Goal: Task Accomplishment & Management: Complete application form

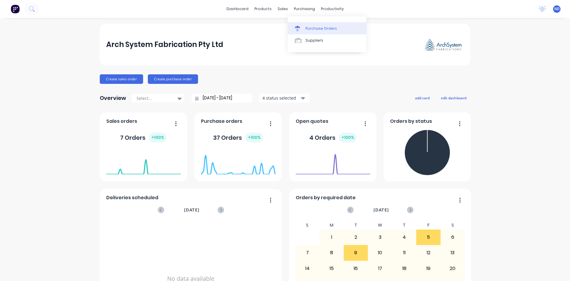
click at [310, 26] on div "Purchase Orders" at bounding box center [320, 28] width 31 height 5
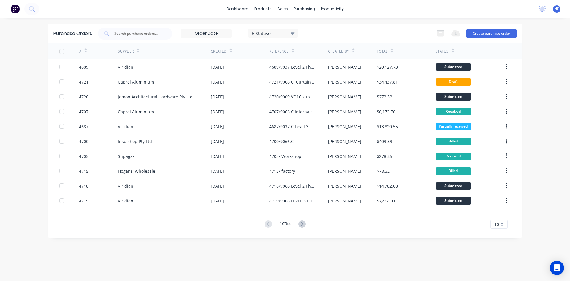
click at [230, 49] on icon at bounding box center [230, 50] width 3 height 4
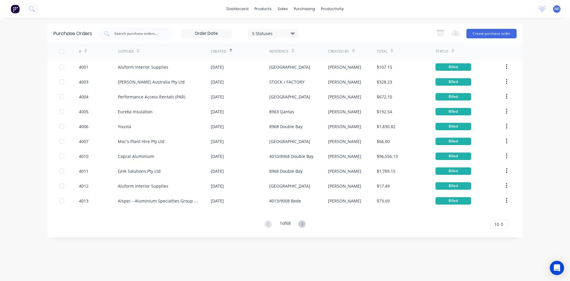
click at [230, 49] on icon at bounding box center [230, 50] width 3 height 4
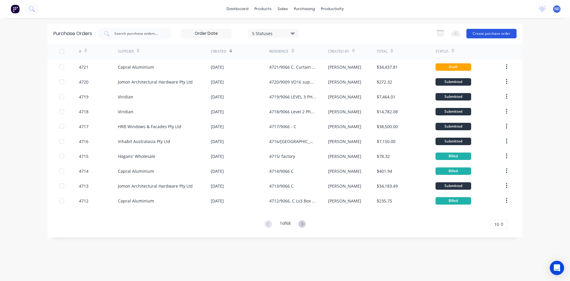
click at [496, 33] on button "Create purchase order" at bounding box center [491, 33] width 50 height 9
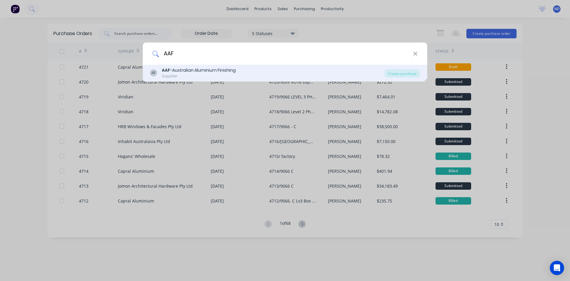
type input "AAF"
click at [200, 77] on div "Supplier" at bounding box center [199, 75] width 74 height 5
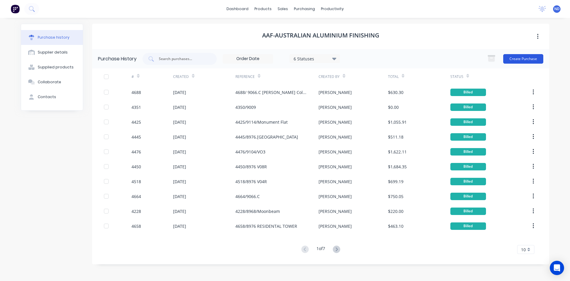
click at [529, 61] on button "Create Purchase" at bounding box center [523, 58] width 40 height 9
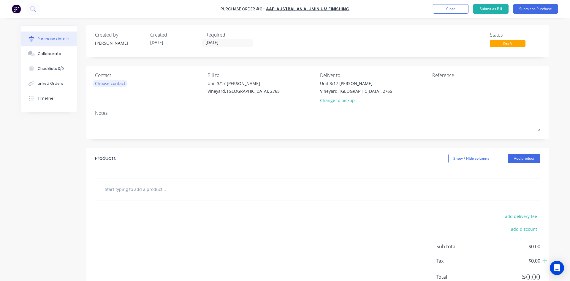
click at [120, 85] on div "Choose contact" at bounding box center [110, 83] width 30 height 6
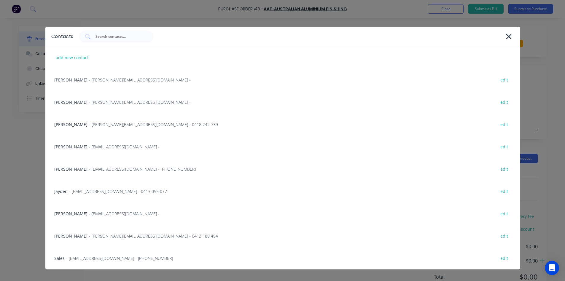
drag, startPoint x: 104, startPoint y: 231, endPoint x: 110, endPoint y: 230, distance: 6.6
click at [104, 231] on div "[PERSON_NAME] - [PERSON_NAME][EMAIL_ADDRESS][DOMAIN_NAME] - 0413 180 494 edit" at bounding box center [282, 235] width 475 height 22
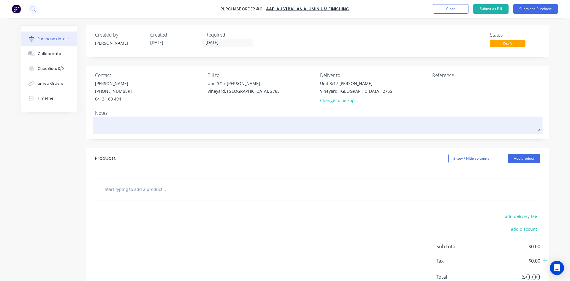
click at [137, 128] on textarea at bounding box center [317, 124] width 445 height 13
type textarea "x"
type textarea "A"
type textarea "x"
type textarea "As"
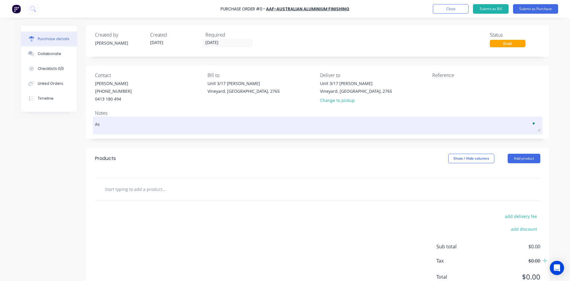
type textarea "x"
type textarea "As"
type textarea "x"
type textarea "As p"
type textarea "x"
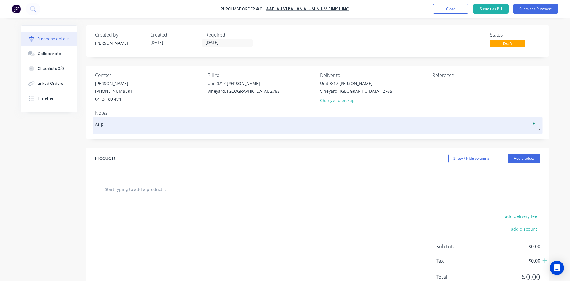
type textarea "As pe"
type textarea "x"
type textarea "As per"
type textarea "x"
type textarea "As per"
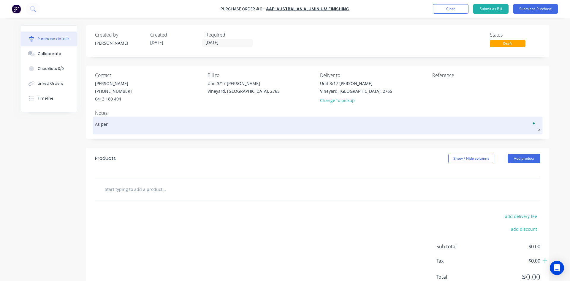
type textarea "x"
type textarea "As per a"
type textarea "x"
type textarea "As per at"
type textarea "x"
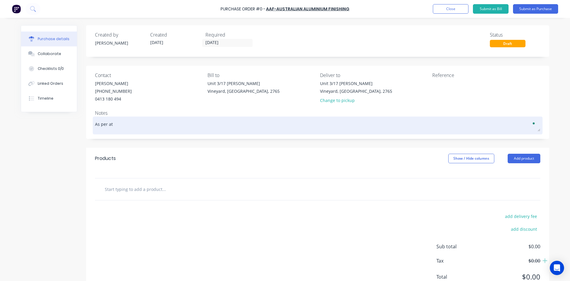
type textarea "As per att"
type textarea "x"
type textarea "As per atta"
type textarea "x"
type textarea "As per attac"
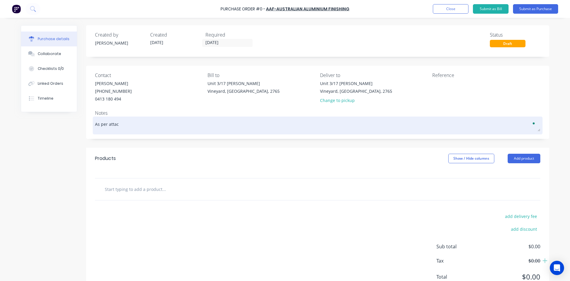
type textarea "x"
type textarea "As per attach"
type textarea "x"
type textarea "As per attache"
type textarea "x"
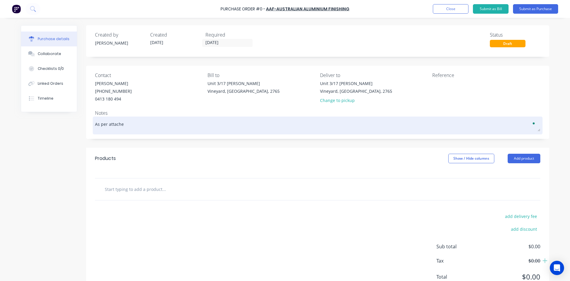
type textarea "As per attached"
type textarea "x"
type textarea "As per attached"
type textarea "x"
type textarea "As per attached q"
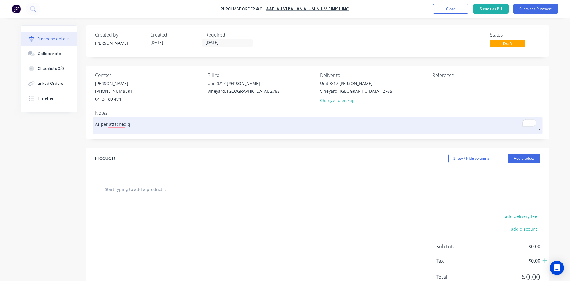
type textarea "x"
type textarea "As per attached qu"
type textarea "x"
type textarea "As per attached quo"
type textarea "x"
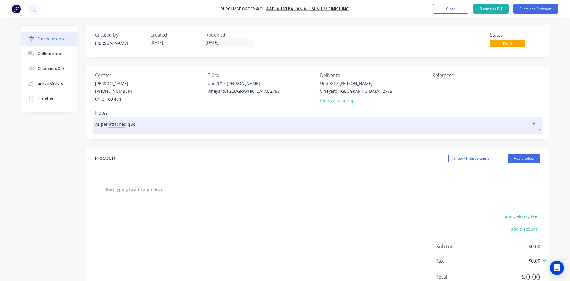
type textarea "As per attached quot"
type textarea "x"
type textarea "As per attached quote"
type textarea "x"
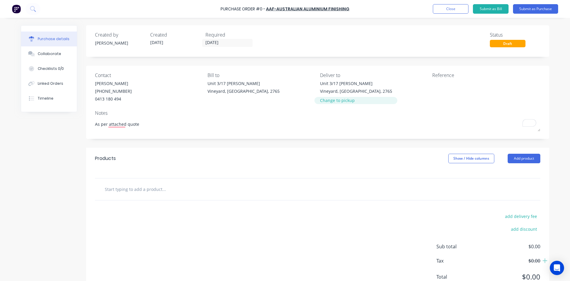
type textarea "As per attached quote"
type textarea "x"
type textarea "As per attached quote"
click at [330, 102] on div "Change to pickup" at bounding box center [356, 100] width 72 height 6
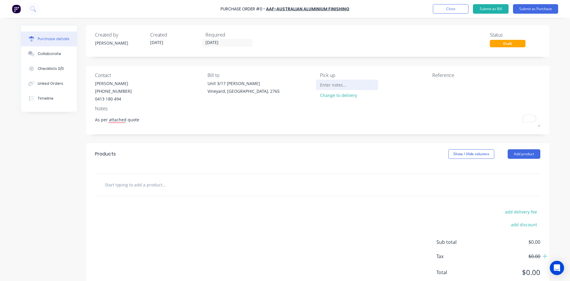
click at [331, 88] on input at bounding box center [347, 84] width 54 height 9
type textarea "x"
type input "P"
type textarea "x"
type input "Pi"
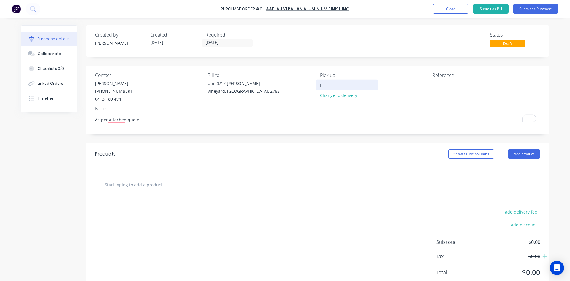
type textarea "x"
type input "Pic"
type textarea "x"
type input "Pick"
type textarea "x"
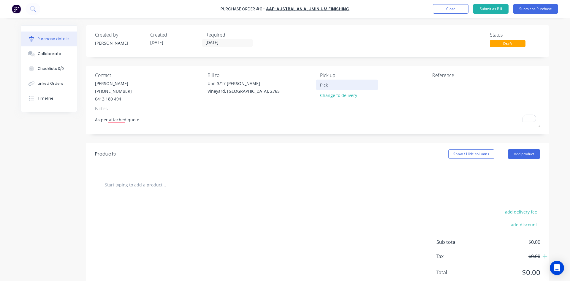
type input "Pick"
type textarea "x"
type input "Pick u"
type textarea "x"
type input "Pick up"
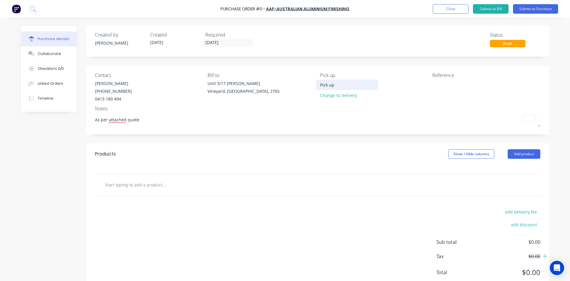
type textarea "x"
type input "Pick up"
type textarea "x"
type input "Pick up f"
type textarea "x"
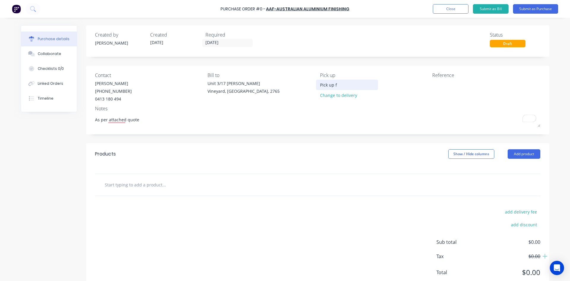
type input "Pick up fr"
type textarea "x"
type input "Pick up fro"
type textarea "x"
type input "Pick up from"
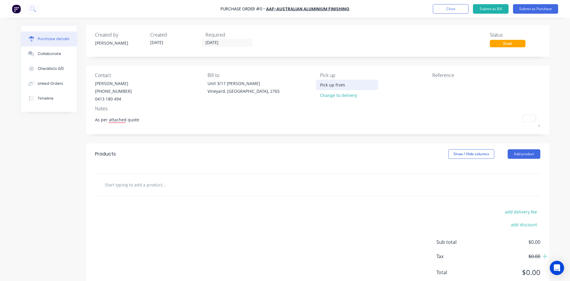
type textarea "x"
type input "Pick up from"
type textarea "x"
type input "Pick up from a"
type textarea "x"
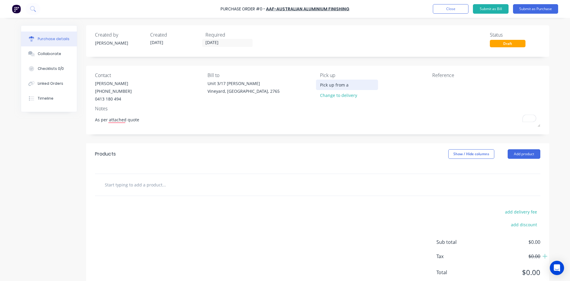
type input "Pick up from aa"
type textarea "x"
type input "Pick up from aaf"
type textarea "x"
type input "Pick up from aaf"
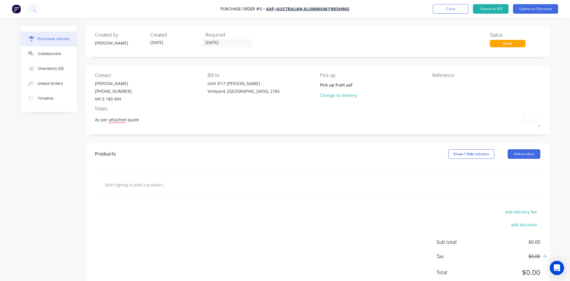
click at [147, 185] on input "text" at bounding box center [163, 184] width 119 height 12
type textarea "x"
type input "3"
type textarea "x"
type input "31"
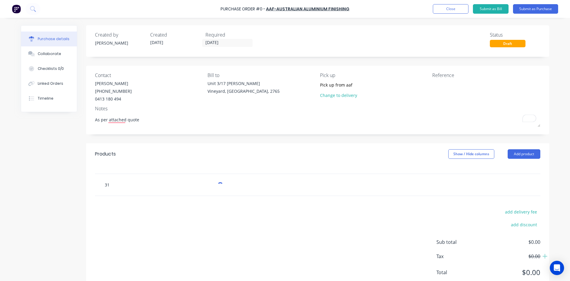
type textarea "x"
type input "316"
type textarea "x"
type input "3163"
type textarea "x"
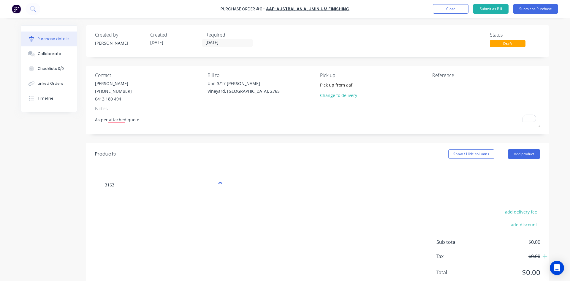
type input "31636"
type textarea "x"
type input "316364"
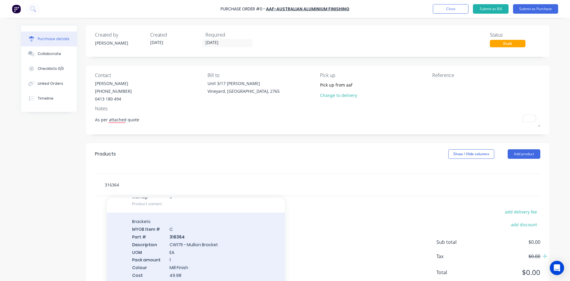
scroll to position [11665, 0]
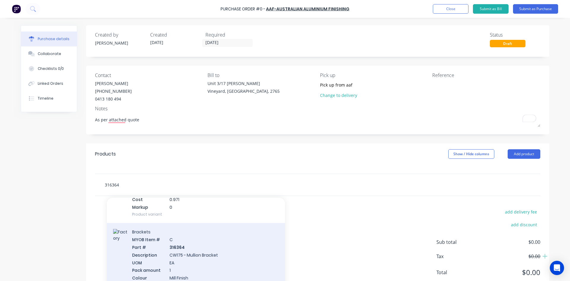
type textarea "x"
type input "316364"
click at [213, 231] on div "Brackets MYOB Item # C Part # 316364 Description CW175 - Mullion Bracket UOM EA…" at bounding box center [196, 262] width 178 height 78
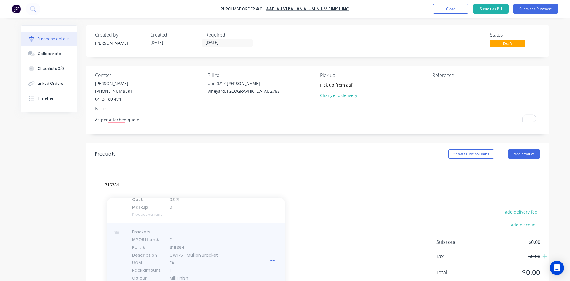
type textarea "x"
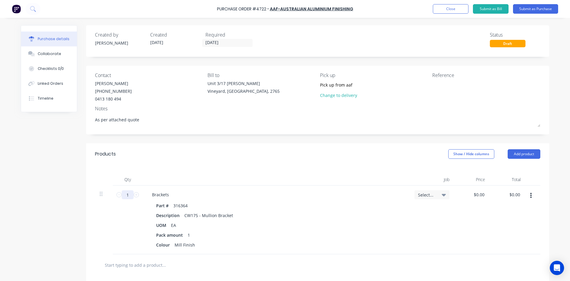
type textarea "x"
click at [128, 195] on input "1" at bounding box center [128, 194] width 12 height 9
type textarea "x"
type input "3"
type textarea "x"
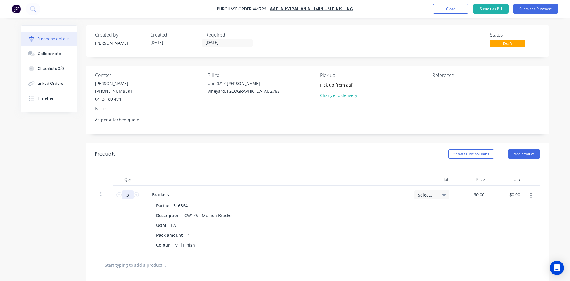
type input "30"
type textarea "x"
type input "30"
type textarea "x"
click at [483, 194] on input "0.0000" at bounding box center [478, 194] width 16 height 9
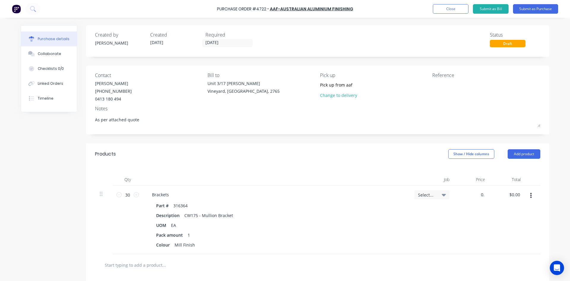
type input "0"
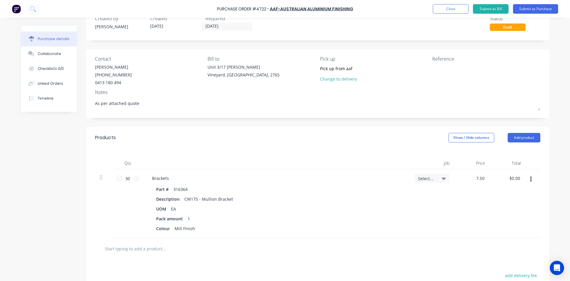
scroll to position [30, 0]
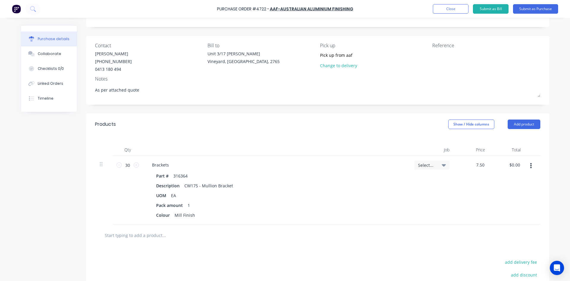
type input "7.50"
type textarea "x"
type input "$7.50"
type input "$225.00"
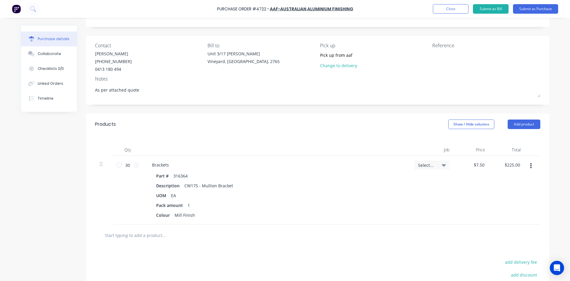
scroll to position [59, 0]
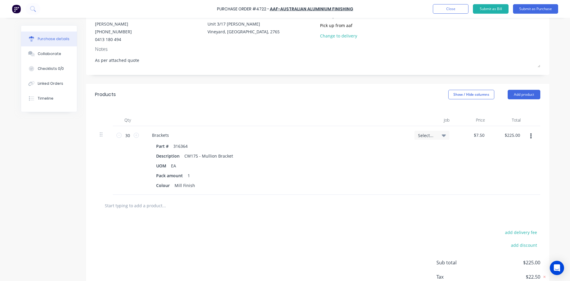
click at [132, 208] on input "text" at bounding box center [163, 205] width 119 height 12
type textarea "x"
type input "3"
type textarea "x"
type input "31"
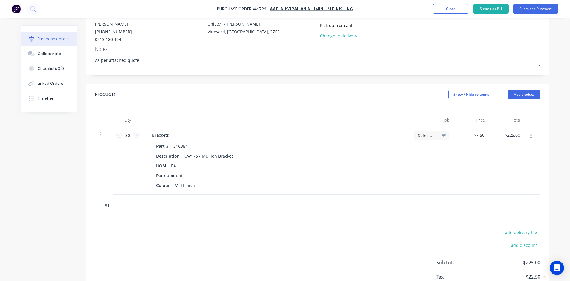
type textarea "x"
type input "316"
type textarea "x"
type input "3163"
type textarea "x"
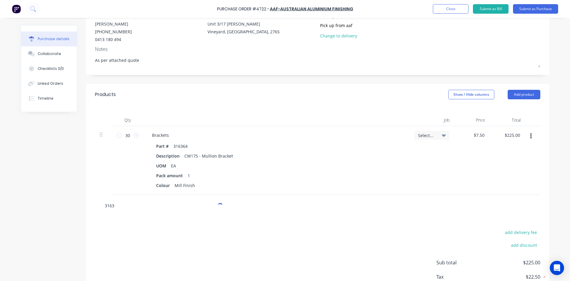
type input "31636"
type textarea "x"
type input "316365"
type textarea "x"
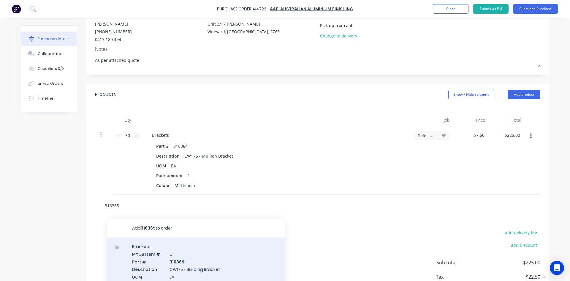
type input "316365"
click at [208, 264] on div "Brackets MYOB Item # C Part # 316365 Description CW175 - Building Bracket UOM E…" at bounding box center [196, 276] width 178 height 78
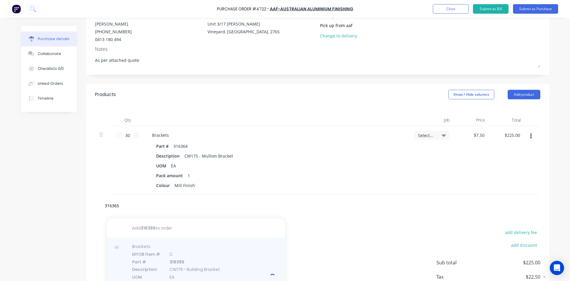
type textarea "x"
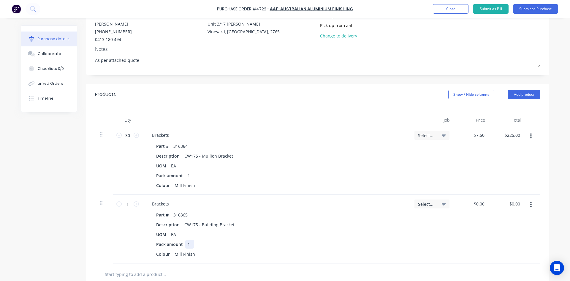
click at [189, 244] on div "1" at bounding box center [189, 244] width 9 height 9
type textarea "x"
click at [128, 204] on input "1" at bounding box center [128, 203] width 12 height 9
type textarea "x"
type input "3"
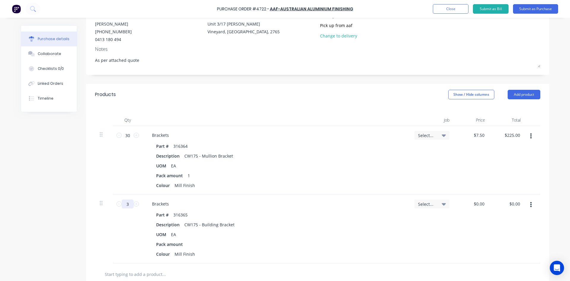
type textarea "x"
type input "30"
type textarea "x"
type input "30"
type textarea "x"
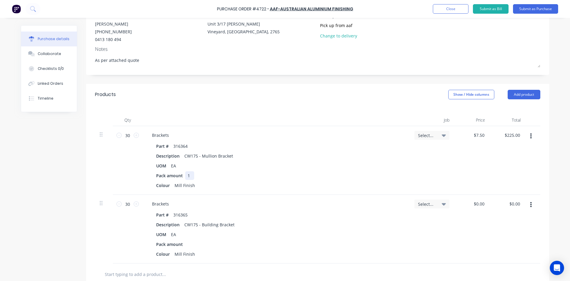
click at [189, 175] on div "1" at bounding box center [189, 175] width 9 height 9
drag, startPoint x: 189, startPoint y: 175, endPoint x: 236, endPoint y: 185, distance: 47.7
click at [236, 185] on div "Colour Mill Finish" at bounding box center [275, 185] width 242 height 9
type textarea "x"
click at [191, 185] on div "Mill Finish" at bounding box center [184, 185] width 25 height 9
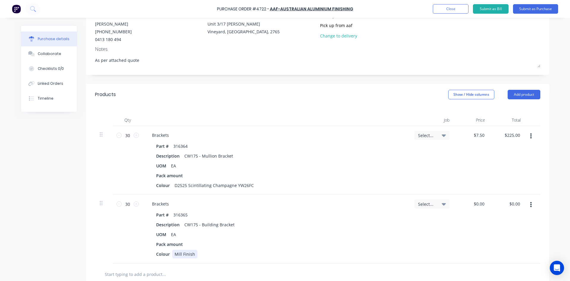
type textarea "x"
click at [191, 254] on div "Mill Finish" at bounding box center [184, 253] width 25 height 9
click at [442, 135] on icon at bounding box center [444, 135] width 4 height 2
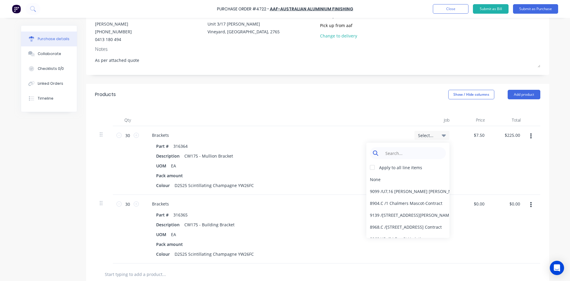
type textarea "x"
click at [422, 153] on input at bounding box center [412, 153] width 61 height 12
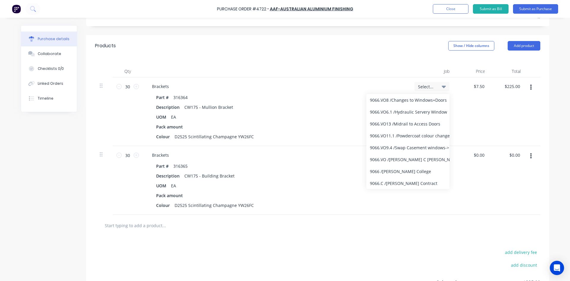
scroll to position [167, 0]
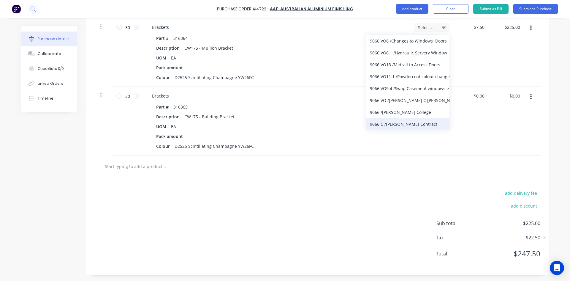
type input "9066"
click at [407, 124] on div "9066.C / [PERSON_NAME] Contract" at bounding box center [407, 124] width 83 height 12
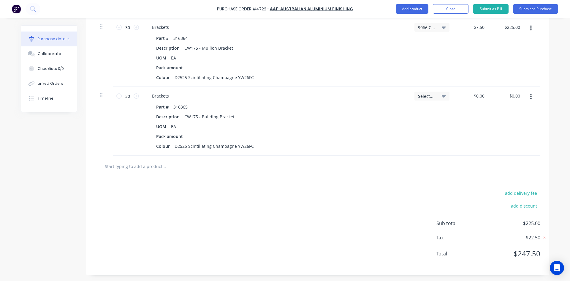
click at [442, 95] on icon at bounding box center [444, 96] width 4 height 2
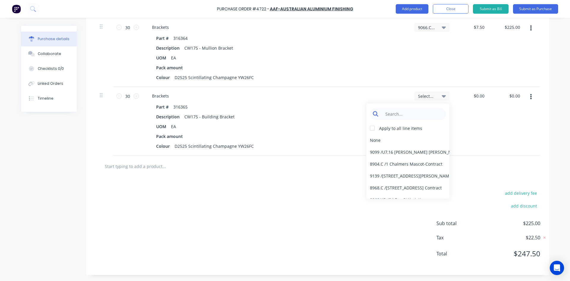
type textarea "x"
click at [396, 112] on input at bounding box center [412, 114] width 61 height 12
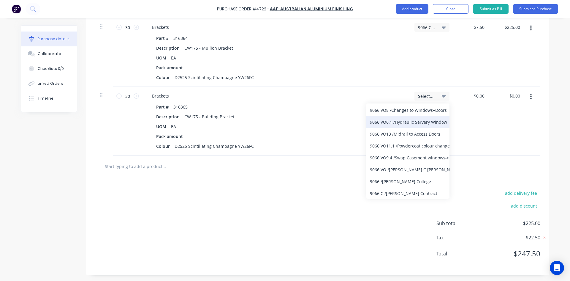
scroll to position [54, 0]
type input "9066"
click at [402, 191] on div "9066.C / [PERSON_NAME] Contract" at bounding box center [407, 192] width 83 height 12
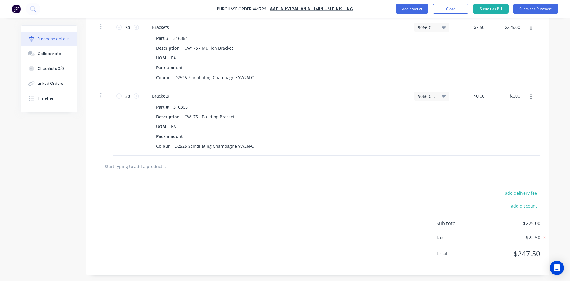
type textarea "x"
click at [139, 167] on input "text" at bounding box center [163, 166] width 119 height 12
type input "301"
type textarea "x"
type input "30"
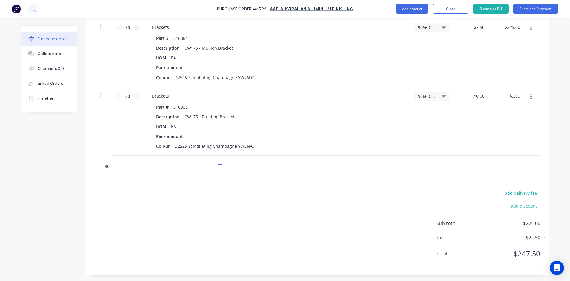
type textarea "x"
type input "3"
type textarea "x"
type input "31"
type textarea "x"
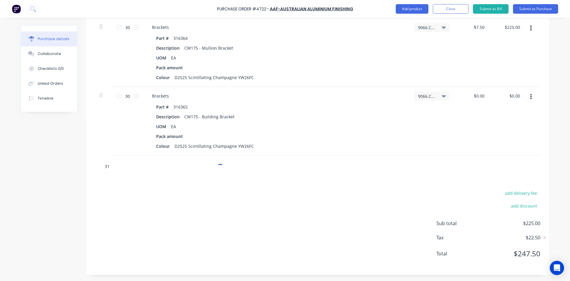
type input "315"
type textarea "x"
type input "3156"
type textarea "x"
type input "315687"
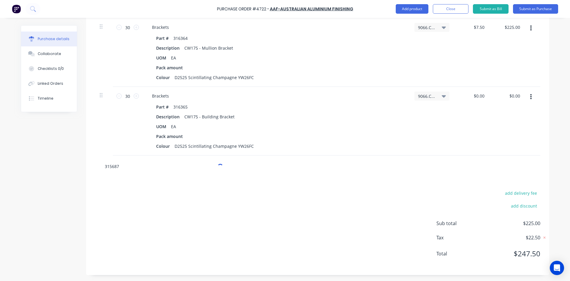
type textarea "x"
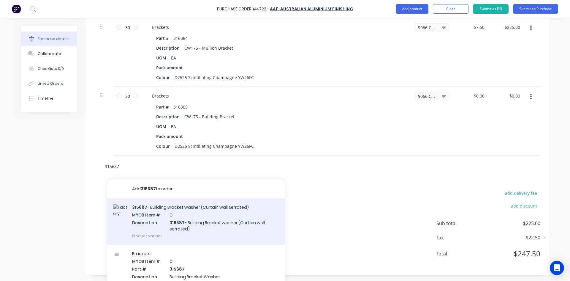
type input "315687"
click at [205, 220] on div "315687 - Building Bracket washer (Curtain wall serrated) MYOB Item # C Descript…" at bounding box center [196, 221] width 178 height 46
type textarea "x"
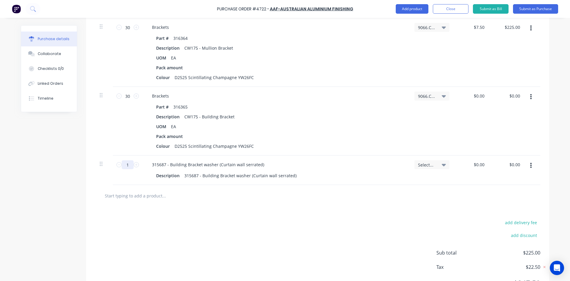
click at [129, 166] on input "1" at bounding box center [128, 164] width 12 height 9
type textarea "x"
type input "6"
type textarea "x"
type input "60"
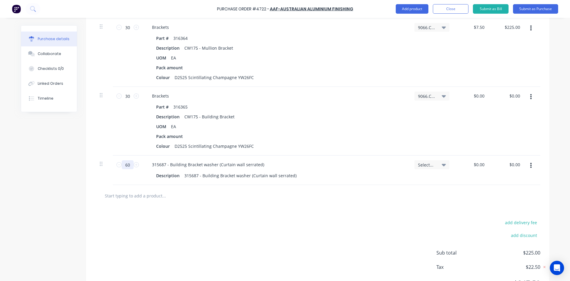
type textarea "x"
type input "60"
click at [484, 95] on div "$0.00 $0.00" at bounding box center [480, 95] width 16 height 9
type textarea "x"
type input "0"
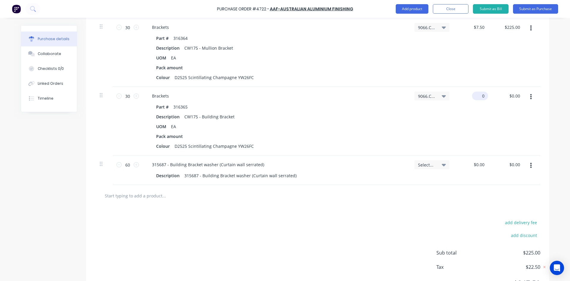
click at [483, 96] on input "0" at bounding box center [479, 95] width 14 height 9
type input "7.50"
type textarea "x"
type input "$7.50"
type input "$225.00"
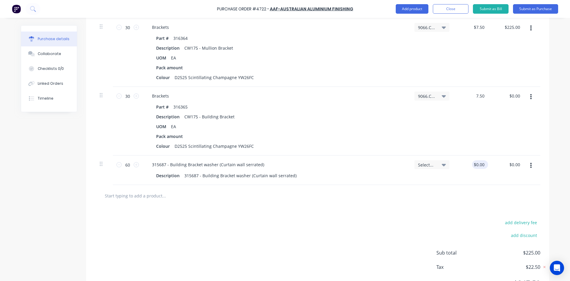
type input "0"
click at [483, 166] on input "0" at bounding box center [479, 164] width 14 height 9
type input "2.50"
type textarea "x"
type input "$2.50"
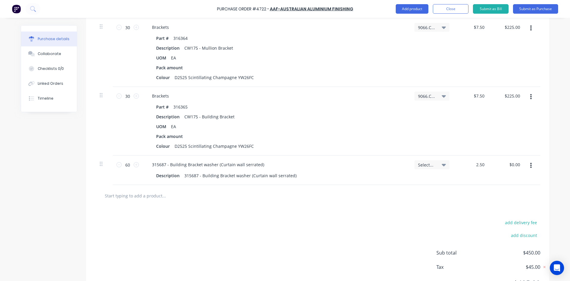
type input "$150.00"
click at [350, 215] on div "add delivery fee add discount Sub total $450.00 Tax $45.00 Total $495.00" at bounding box center [317, 255] width 463 height 98
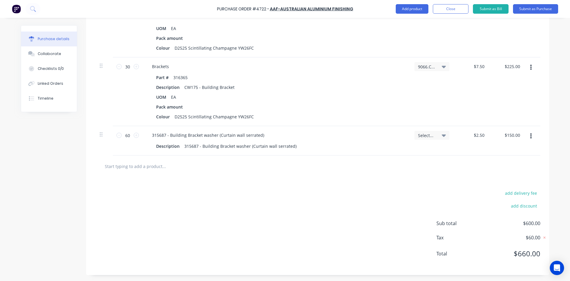
type textarea "x"
click at [152, 162] on input "text" at bounding box center [163, 166] width 119 height 12
type input "set"
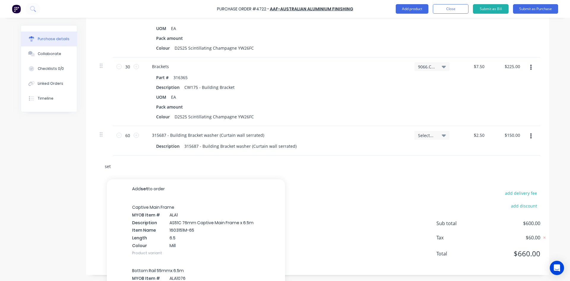
type textarea "x"
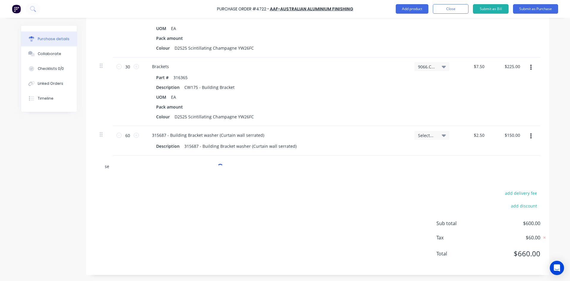
type input "s"
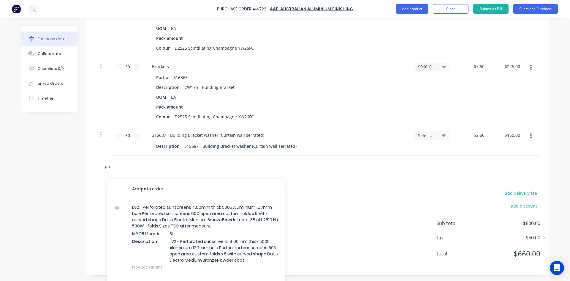
type input "p"
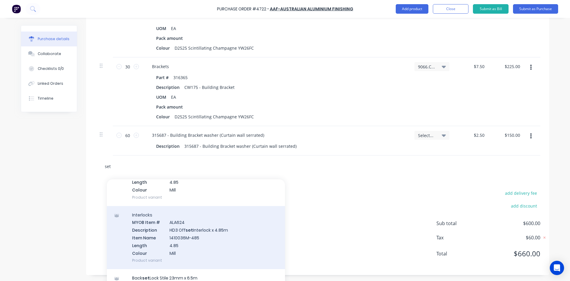
scroll to position [0, 0]
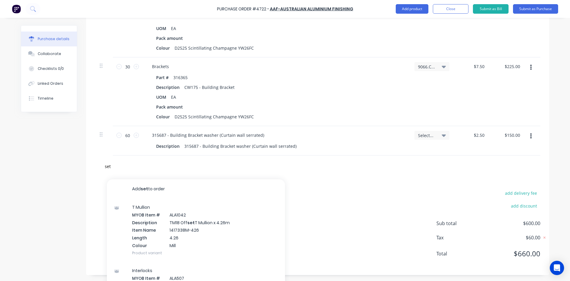
click at [371, 211] on div "add delivery fee add discount Sub total $600.00 Tax $60.00 Total $660.00" at bounding box center [317, 226] width 463 height 98
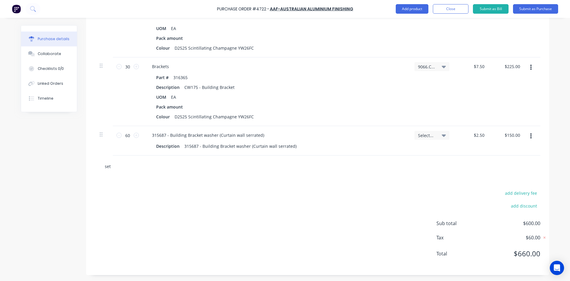
click at [111, 166] on input "set" at bounding box center [163, 166] width 119 height 12
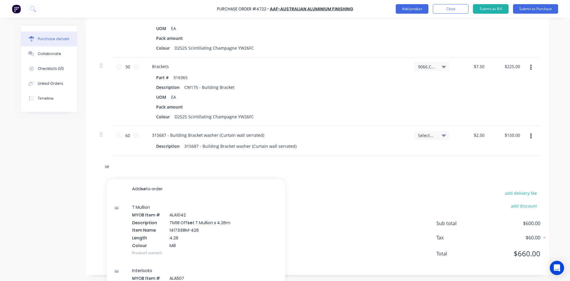
type input "s"
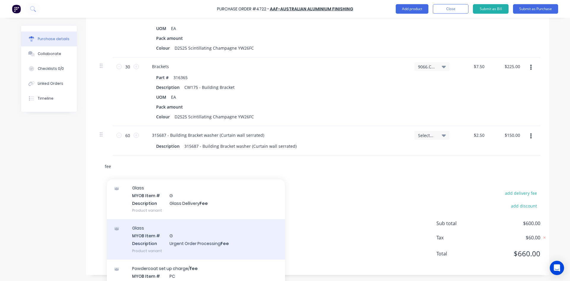
scroll to position [59, 0]
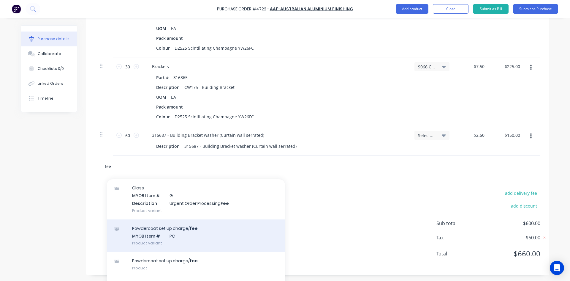
type input "fee"
click at [193, 236] on div "Powdercoat set up charge/ fee MYOB Item # PC Product variant" at bounding box center [196, 235] width 178 height 33
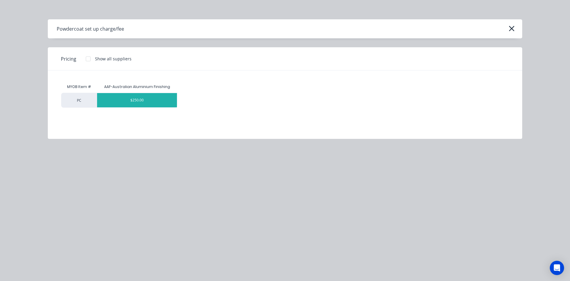
click at [148, 102] on div "$250.00" at bounding box center [137, 100] width 80 height 14
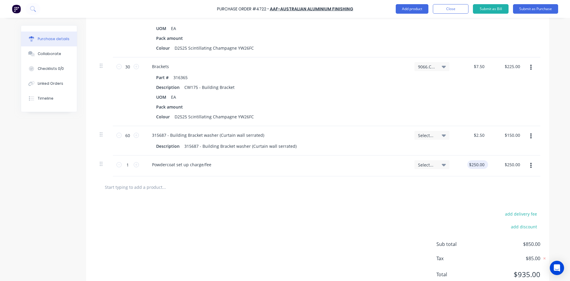
click at [485, 163] on div "$250.00 $250.00" at bounding box center [477, 164] width 21 height 9
click at [482, 164] on input "250" at bounding box center [476, 164] width 18 height 9
type input "2"
type input "$200.00"
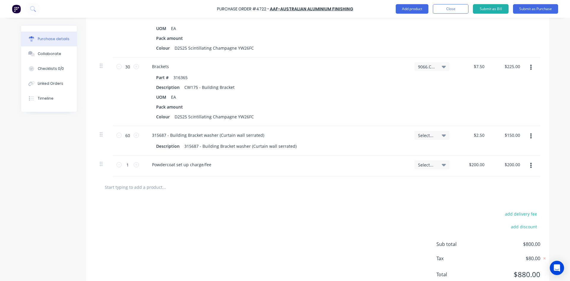
click at [442, 165] on icon at bounding box center [444, 165] width 4 height 2
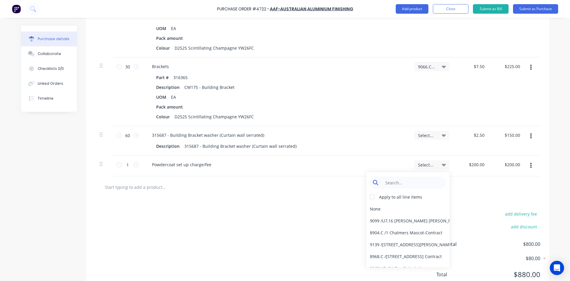
click at [427, 180] on input at bounding box center [412, 182] width 61 height 12
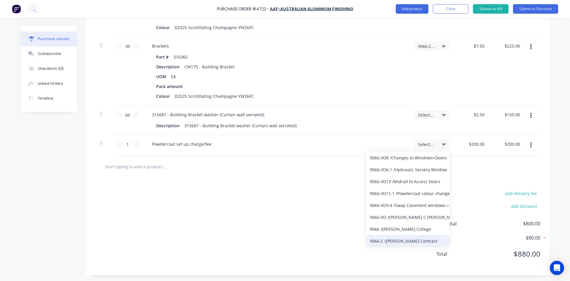
scroll to position [217, 0]
type input "9066"
click at [411, 241] on div "9066.C / [PERSON_NAME] Contract" at bounding box center [407, 240] width 83 height 12
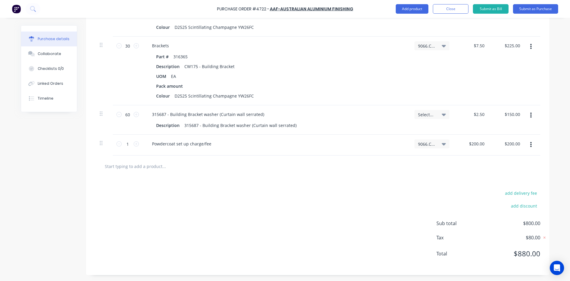
click at [442, 116] on icon at bounding box center [444, 114] width 4 height 7
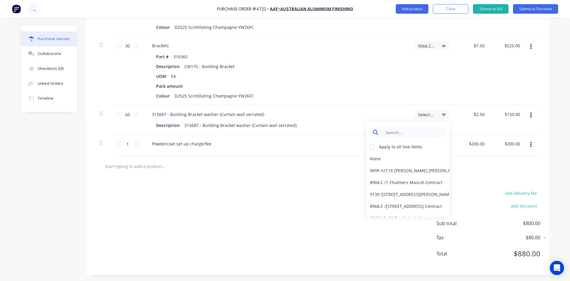
click at [420, 134] on input at bounding box center [412, 132] width 61 height 12
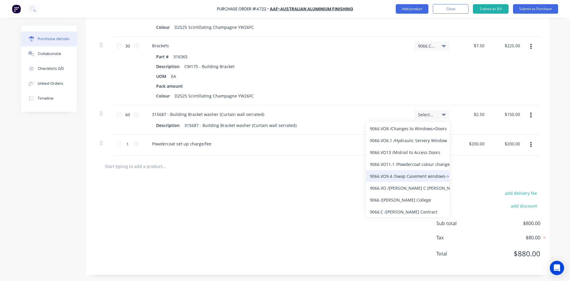
scroll to position [54, 0]
type input "9066"
click at [406, 210] on div "9066.C / [PERSON_NAME] Contract" at bounding box center [407, 211] width 83 height 12
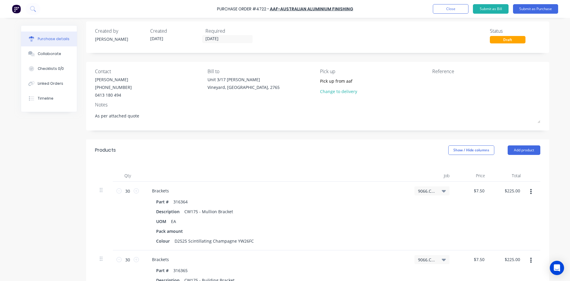
scroll to position [0, 0]
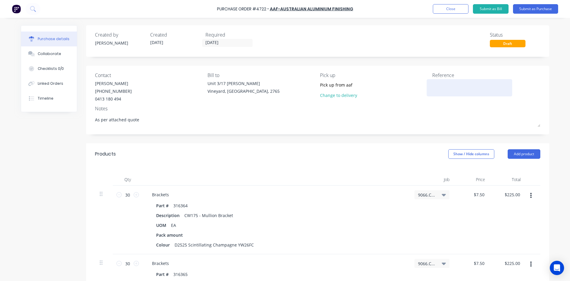
click at [454, 87] on textarea at bounding box center [469, 86] width 74 height 13
type textarea "4722/9066 C. Curtain Wall Brackets and washers"
click at [44, 52] on div "Collaborate" at bounding box center [49, 53] width 23 height 5
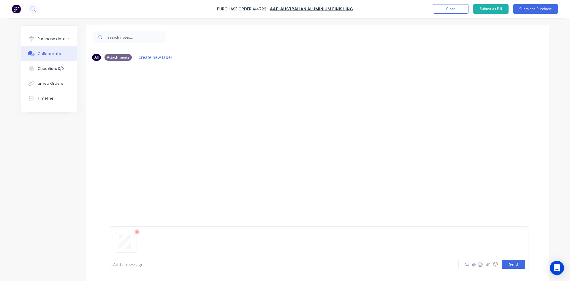
click at [513, 264] on button "Send" at bounding box center [513, 263] width 23 height 9
click at [53, 37] on div "Purchase details" at bounding box center [54, 38] width 32 height 5
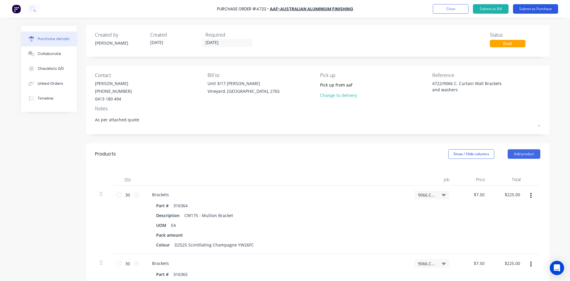
click at [536, 9] on button "Submit as Purchase" at bounding box center [535, 8] width 45 height 9
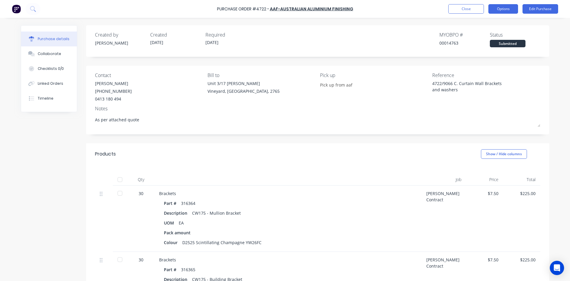
click at [503, 10] on button "Options" at bounding box center [503, 8] width 30 height 9
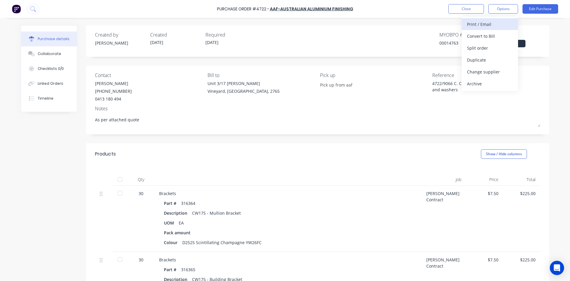
click at [481, 26] on div "Print / Email" at bounding box center [490, 24] width 46 height 9
click at [479, 37] on div "With pricing" at bounding box center [490, 36] width 46 height 9
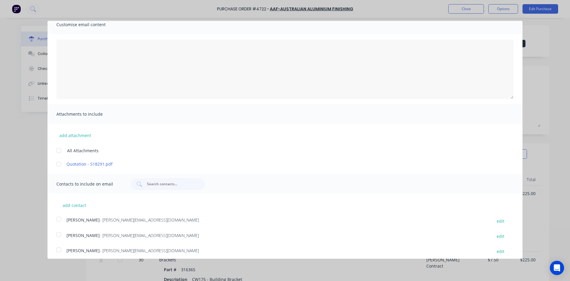
scroll to position [121, 0]
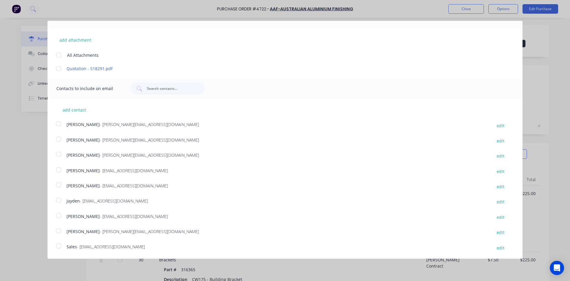
click at [59, 229] on div at bounding box center [59, 230] width 12 height 12
click at [58, 245] on div at bounding box center [59, 246] width 12 height 12
click at [61, 217] on div at bounding box center [59, 215] width 12 height 12
click at [61, 215] on div at bounding box center [59, 215] width 12 height 12
click at [61, 232] on div at bounding box center [59, 230] width 12 height 12
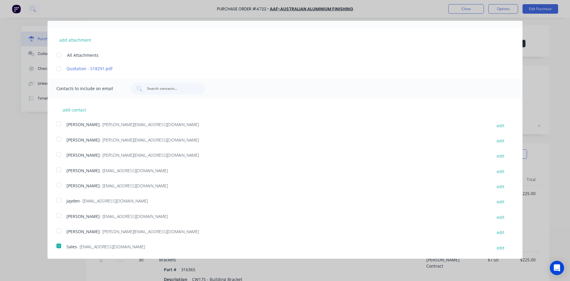
click at [58, 246] on div at bounding box center [59, 246] width 12 height 12
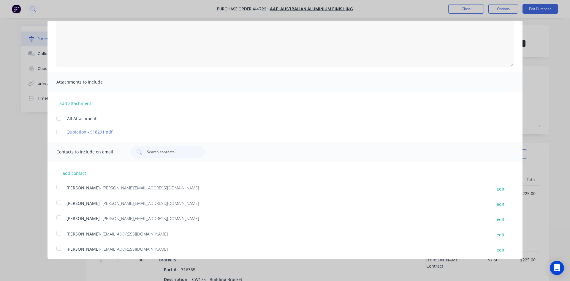
scroll to position [0, 0]
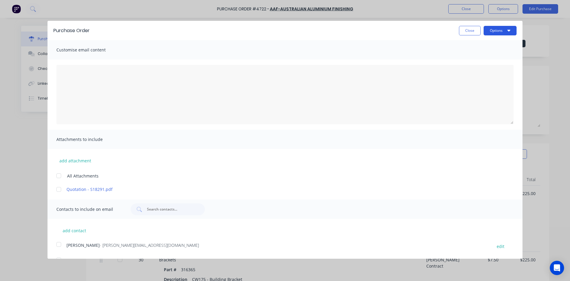
click at [507, 30] on icon "button" at bounding box center [508, 30] width 3 height 5
click at [483, 43] on div "Print" at bounding box center [488, 45] width 46 height 9
click at [465, 31] on button "Close" at bounding box center [470, 30] width 22 height 9
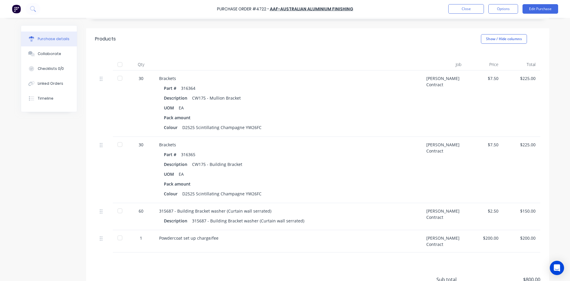
scroll to position [119, 0]
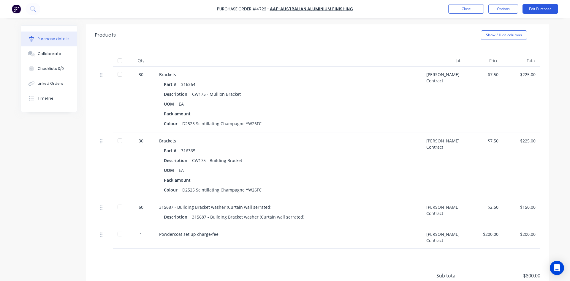
click at [546, 7] on button "Edit Purchase" at bounding box center [540, 8] width 36 height 9
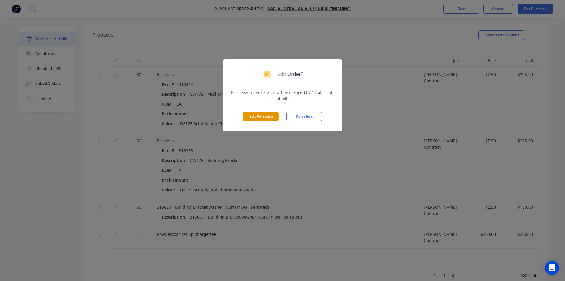
click at [260, 118] on button "Edit Purchase" at bounding box center [261, 116] width 36 height 9
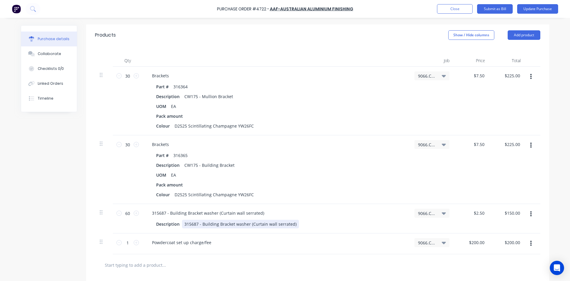
click at [292, 224] on div "Description 315687 - Building Bracket washer (Curtain wall serrated)" at bounding box center [275, 223] width 242 height 9
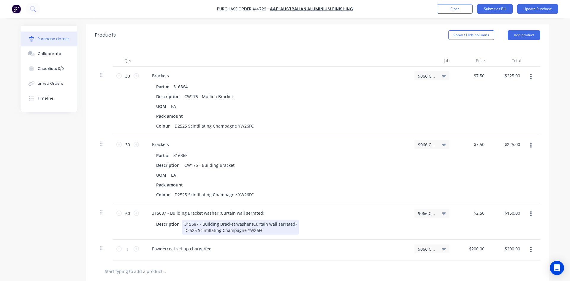
click at [325, 223] on div "Description 315687 - Building Bracket washer (Curtain wall serrated) D2525 Scin…" at bounding box center [275, 226] width 242 height 15
click at [535, 7] on button "Update Purchase" at bounding box center [537, 8] width 41 height 9
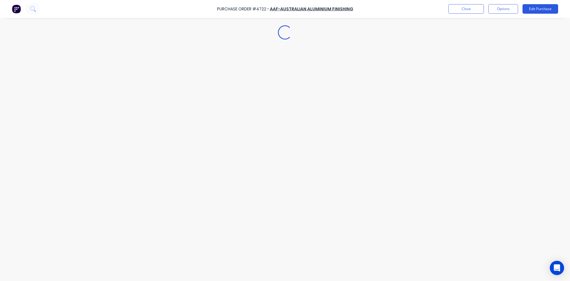
scroll to position [0, 0]
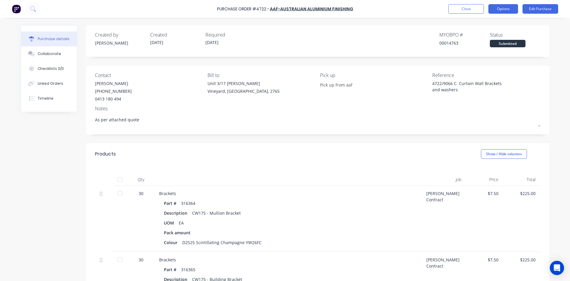
click at [509, 10] on button "Options" at bounding box center [503, 8] width 30 height 9
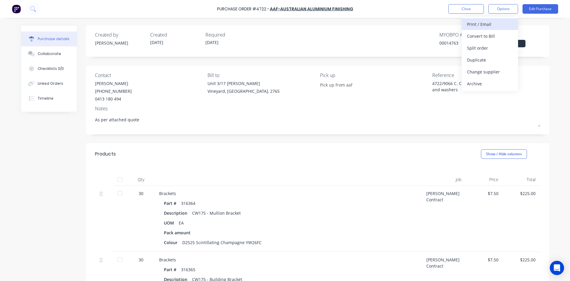
click at [481, 23] on div "Print / Email" at bounding box center [490, 24] width 46 height 9
click at [480, 39] on div "With pricing" at bounding box center [490, 36] width 46 height 9
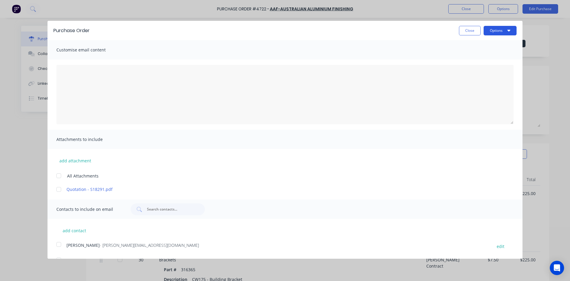
click at [507, 29] on icon "button" at bounding box center [508, 30] width 3 height 5
click at [488, 51] on button "Print" at bounding box center [488, 46] width 56 height 12
click at [58, 175] on div at bounding box center [59, 175] width 12 height 12
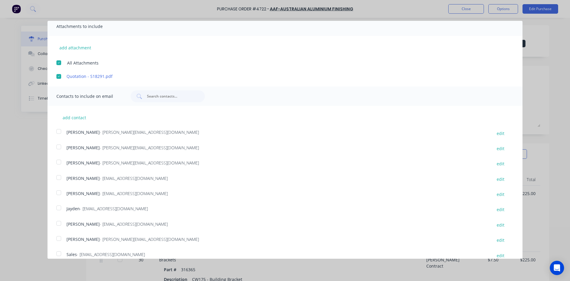
scroll to position [121, 0]
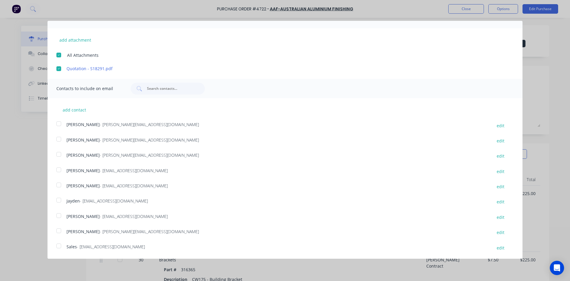
drag, startPoint x: 59, startPoint y: 247, endPoint x: 60, endPoint y: 234, distance: 13.1
click at [59, 247] on div at bounding box center [59, 246] width 12 height 12
click at [60, 231] on div at bounding box center [59, 230] width 12 height 12
click at [57, 212] on div at bounding box center [59, 215] width 12 height 12
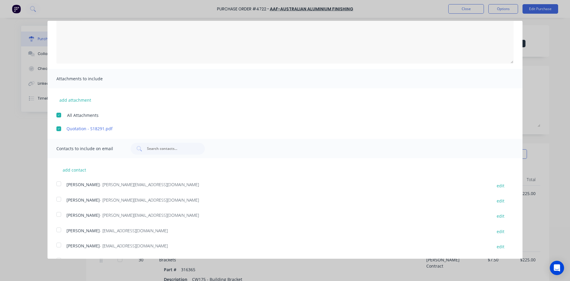
scroll to position [0, 0]
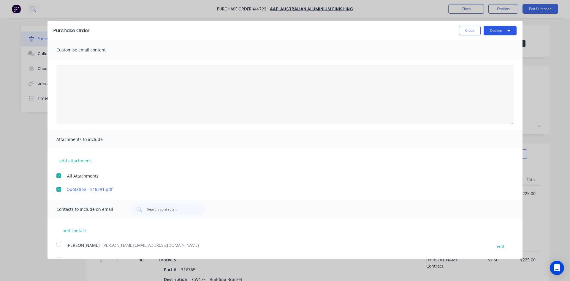
click at [507, 32] on icon "button" at bounding box center [508, 30] width 3 height 5
click at [475, 59] on div "Email" at bounding box center [488, 57] width 46 height 9
